Goal: Book appointment/travel/reservation

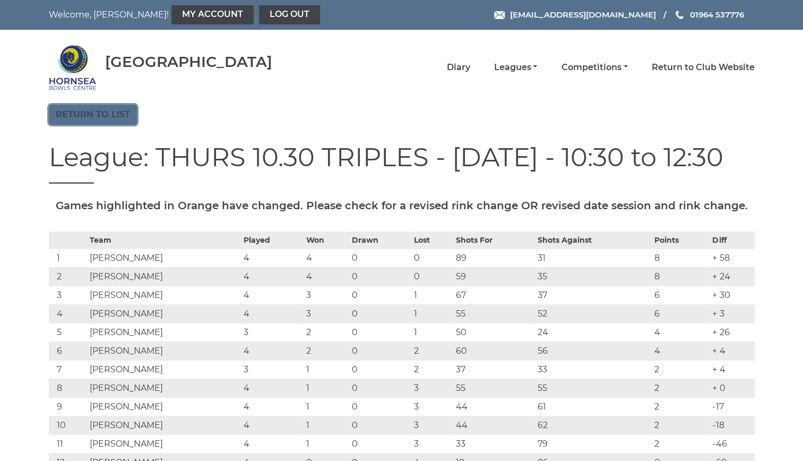
click at [99, 109] on link "Return to list" at bounding box center [93, 115] width 88 height 20
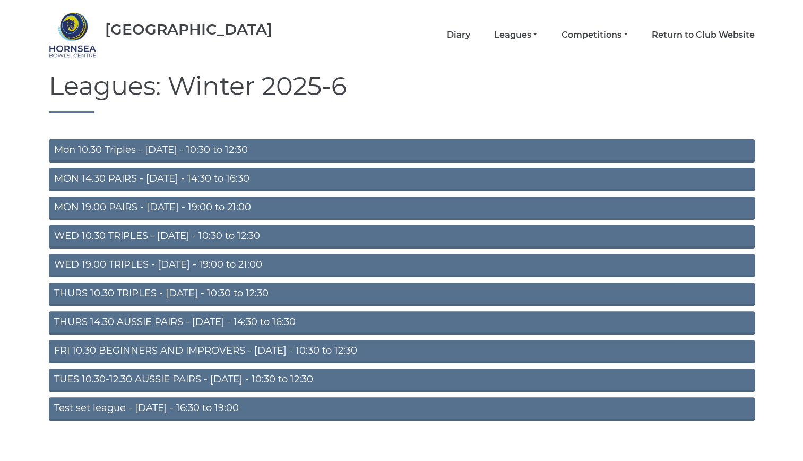
scroll to position [44, 0]
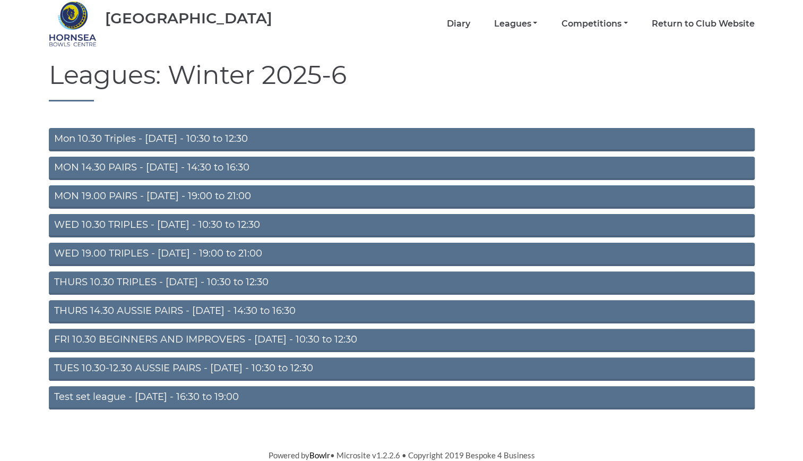
click at [167, 222] on link "WED 10.30 TRIPLES - [DATE] - 10:30 to 12:30" at bounding box center [402, 225] width 706 height 23
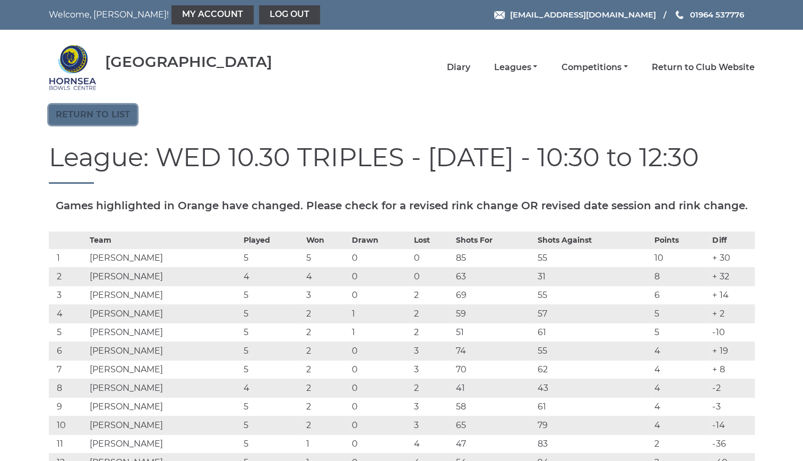
click at [111, 114] on link "Return to list" at bounding box center [93, 115] width 88 height 20
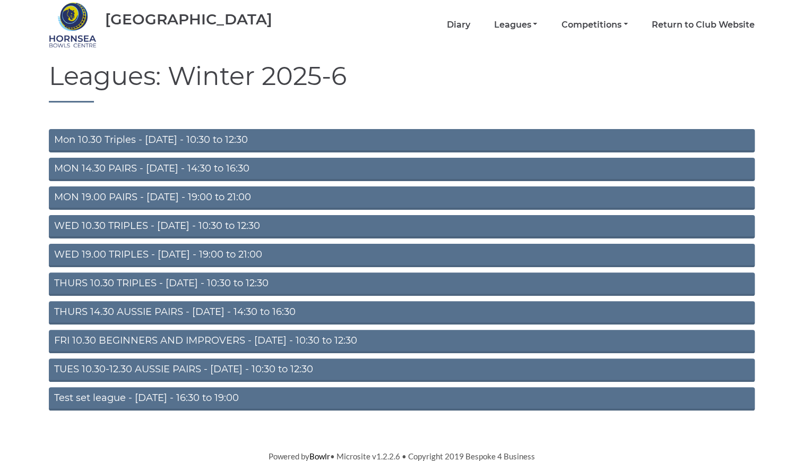
scroll to position [44, 0]
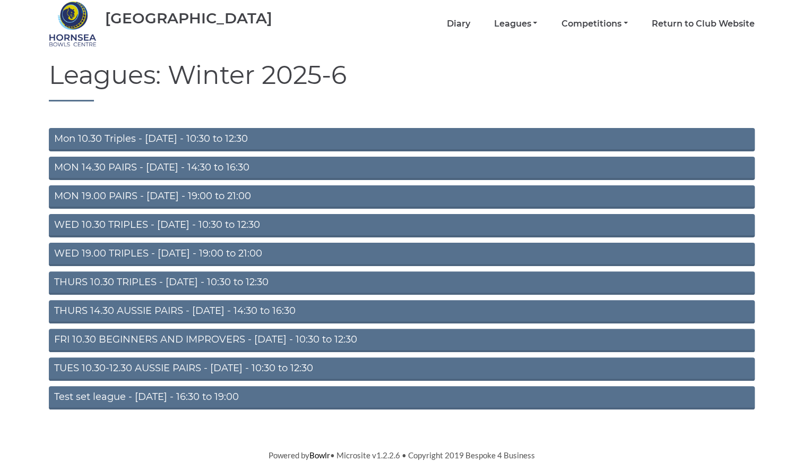
click at [272, 365] on link "TUES 10.30-12.30 AUSSIE PAIRS - Tuesday - 10:30 to 12:30" at bounding box center [402, 368] width 706 height 23
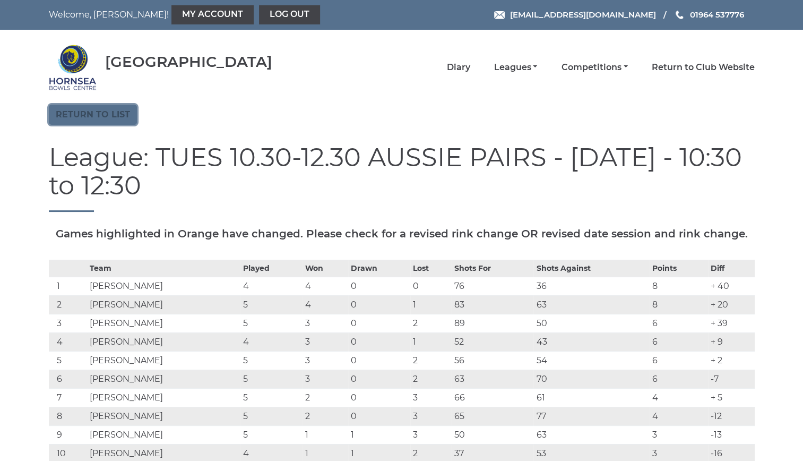
click at [123, 114] on link "Return to list" at bounding box center [93, 115] width 88 height 20
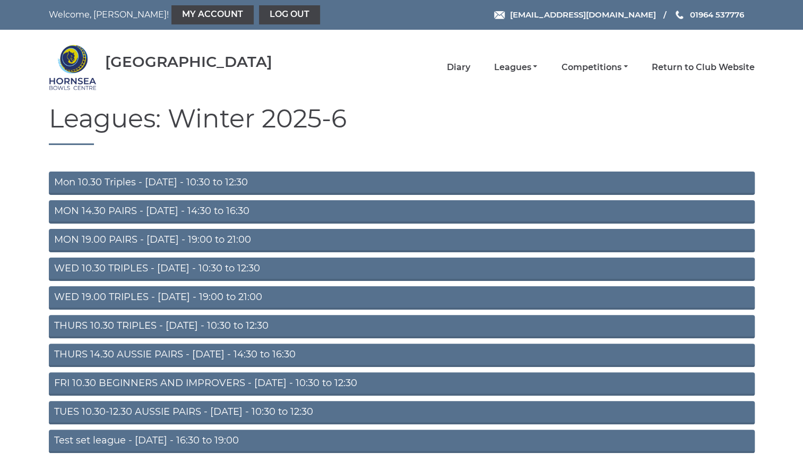
click at [342, 209] on link "MON 14.30 PAIRS - [DATE] - 14:30 to 16:30" at bounding box center [402, 211] width 706 height 23
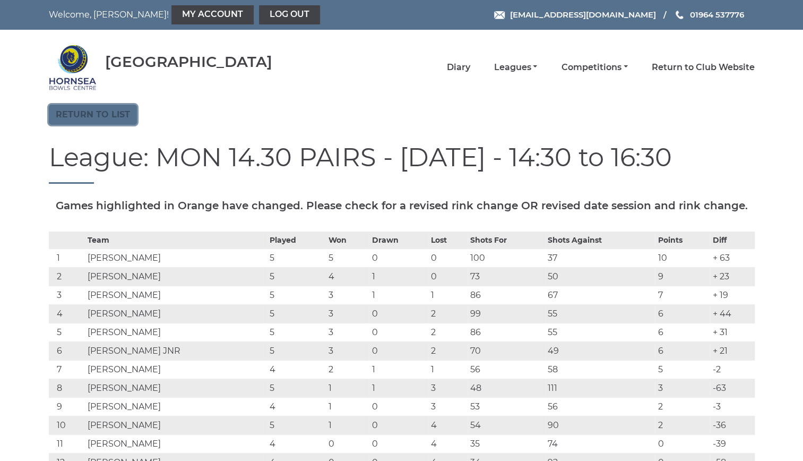
click at [89, 110] on link "Return to list" at bounding box center [93, 115] width 88 height 20
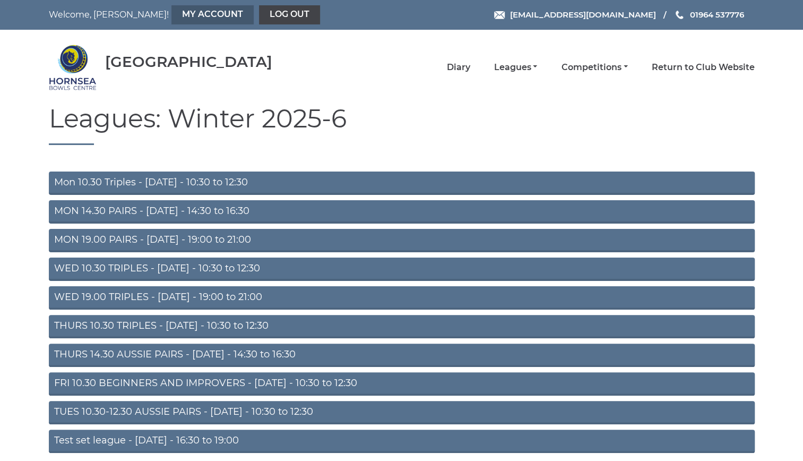
click at [171, 10] on link "My Account" at bounding box center [212, 14] width 82 height 19
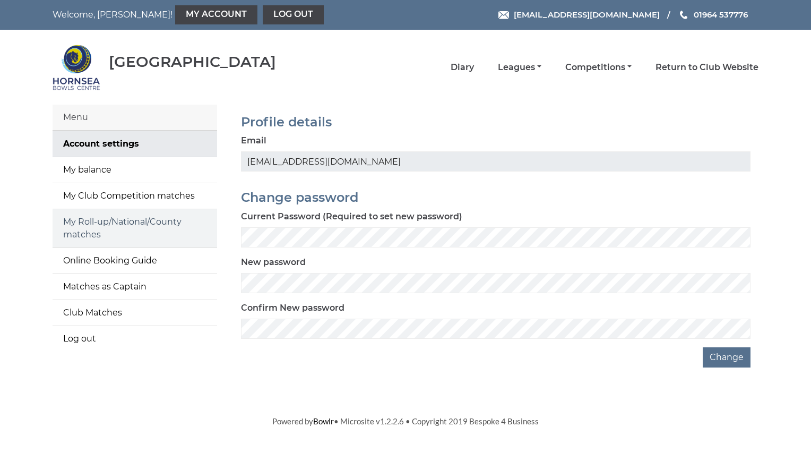
click at [146, 222] on link "My Roll-up/National/County matches" at bounding box center [135, 228] width 165 height 38
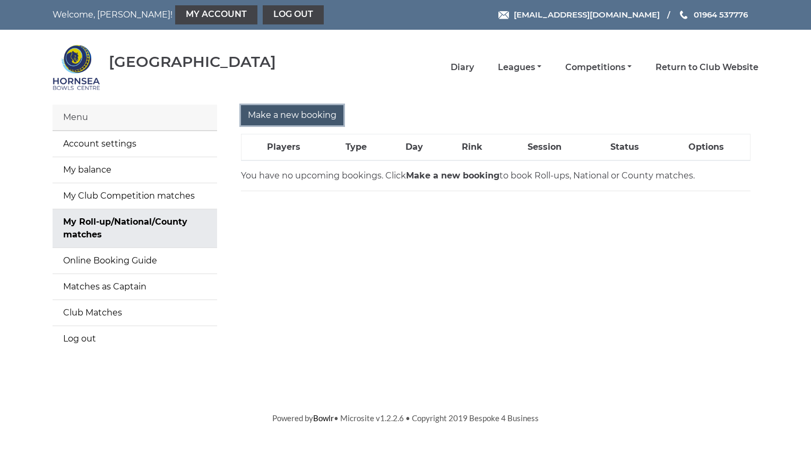
click at [278, 109] on input "Make a new booking" at bounding box center [292, 115] width 102 height 20
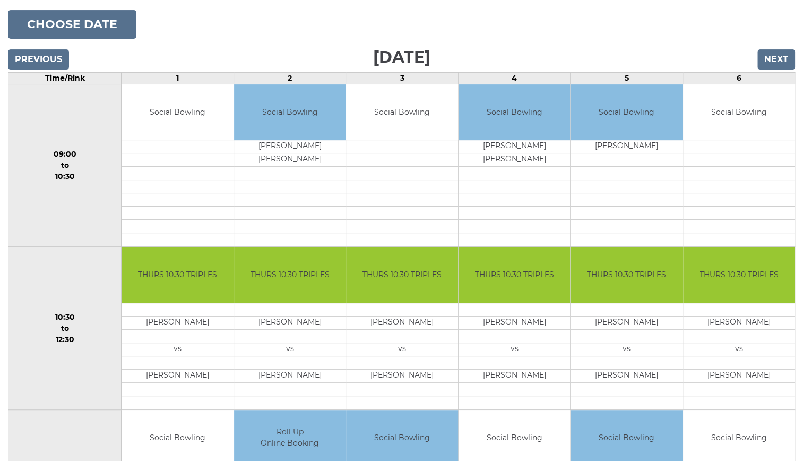
scroll to position [137, 0]
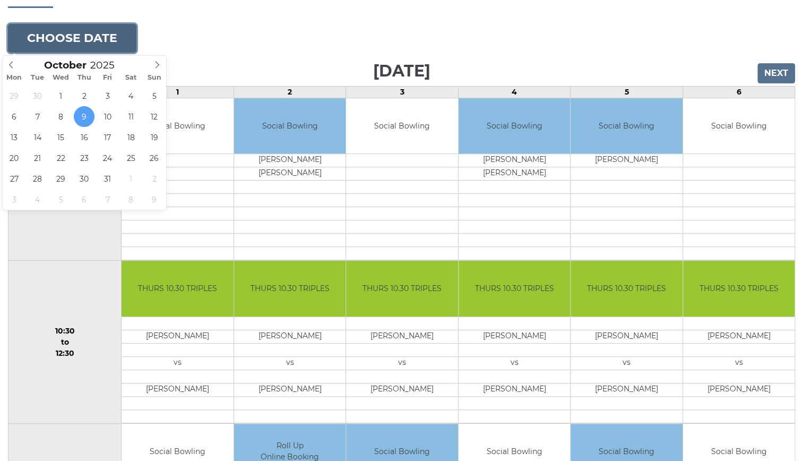
click at [86, 35] on button "Choose date" at bounding box center [72, 38] width 128 height 29
type input "[DATE]"
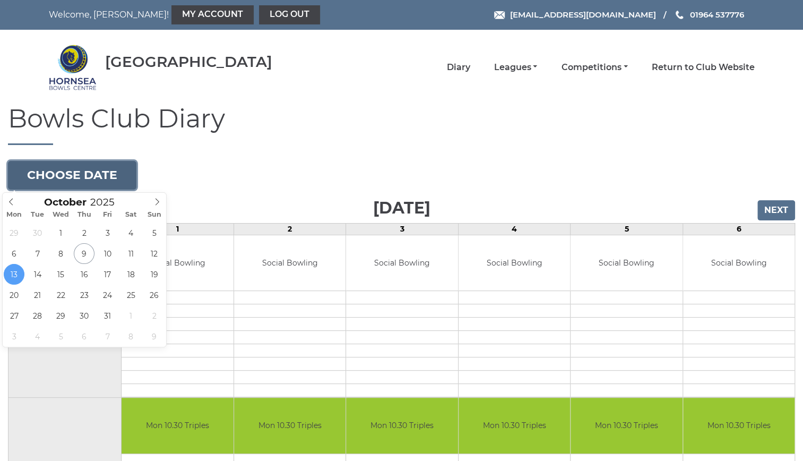
click at [104, 166] on button "Choose date" at bounding box center [72, 175] width 128 height 29
type input "[DATE]"
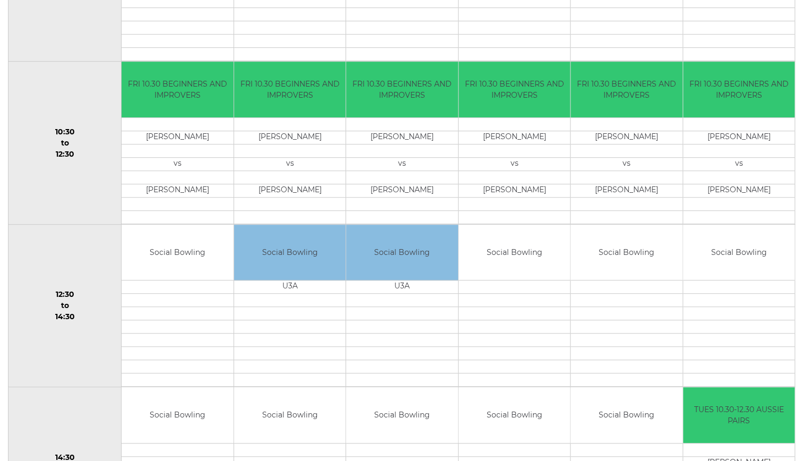
scroll to position [333, 0]
